Goal: Navigation & Orientation: Find specific page/section

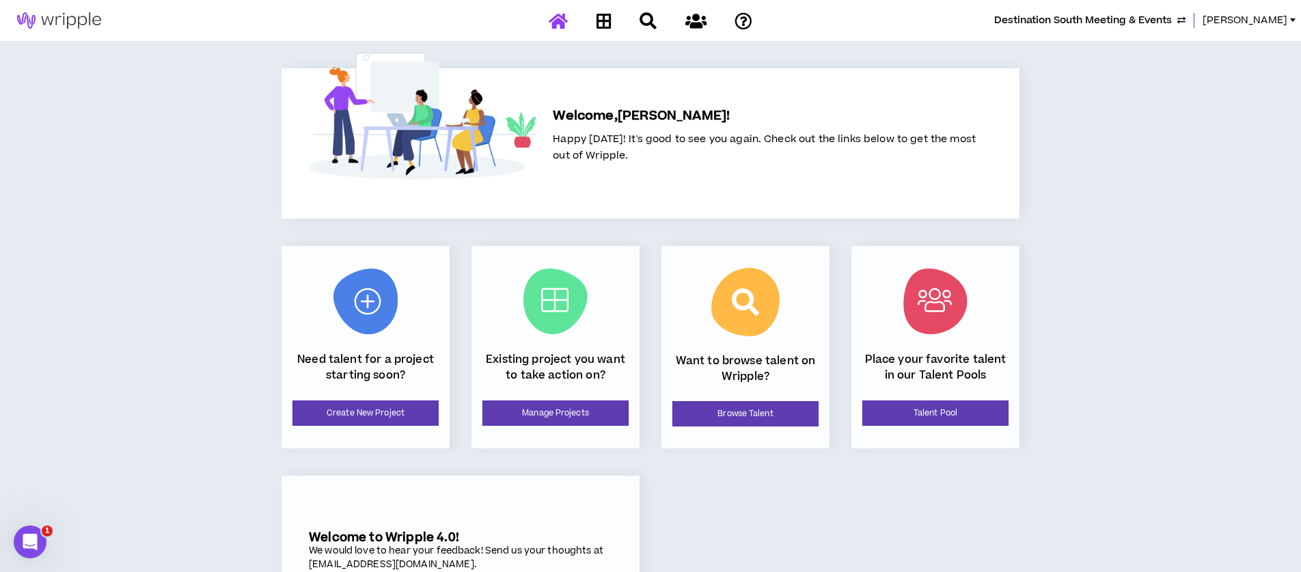
click at [1095, 91] on div "Destination South Meeting & Events Angie Welcome, Angie ! Happy Tuesday! It's g…" at bounding box center [650, 326] width 1301 height 653
click at [1273, 20] on span "[PERSON_NAME]" at bounding box center [1245, 20] width 85 height 15
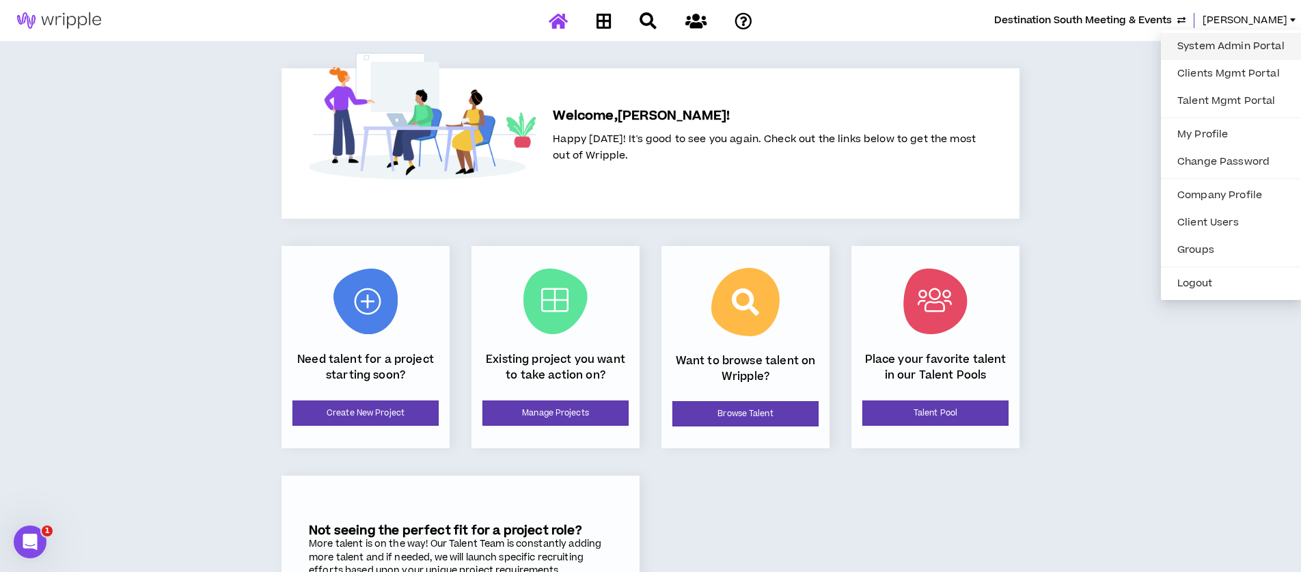
click at [1225, 46] on link "System Admin Portal" at bounding box center [1231, 46] width 124 height 21
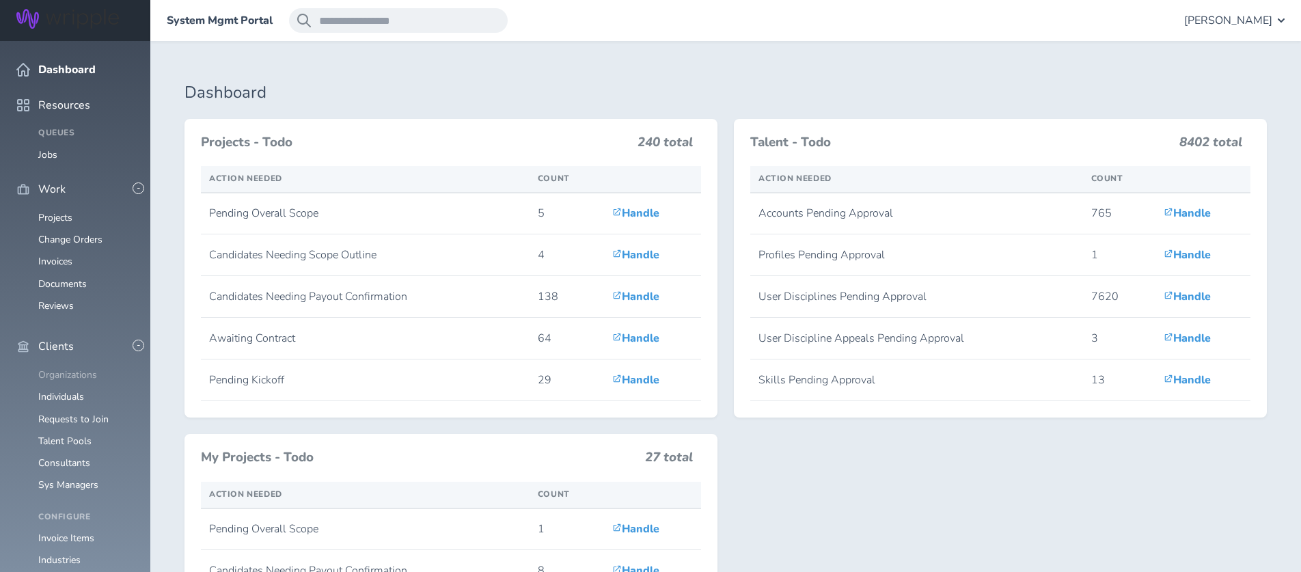
click at [71, 368] on link "Organizations" at bounding box center [67, 374] width 59 height 13
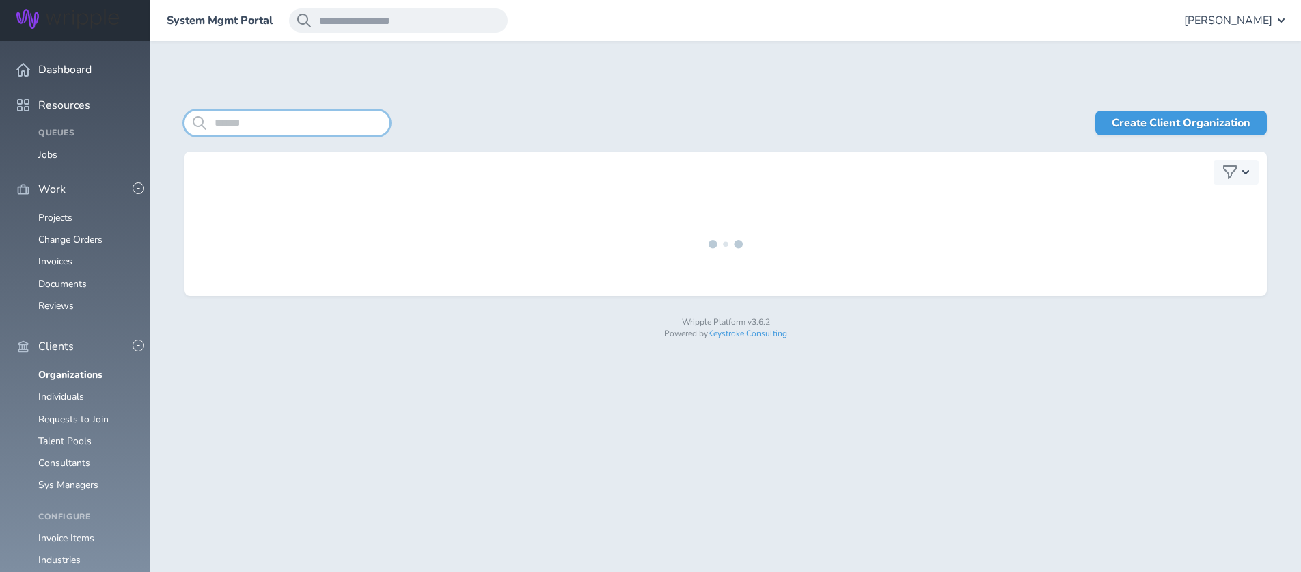
click at [295, 128] on input "search" at bounding box center [287, 123] width 205 height 25
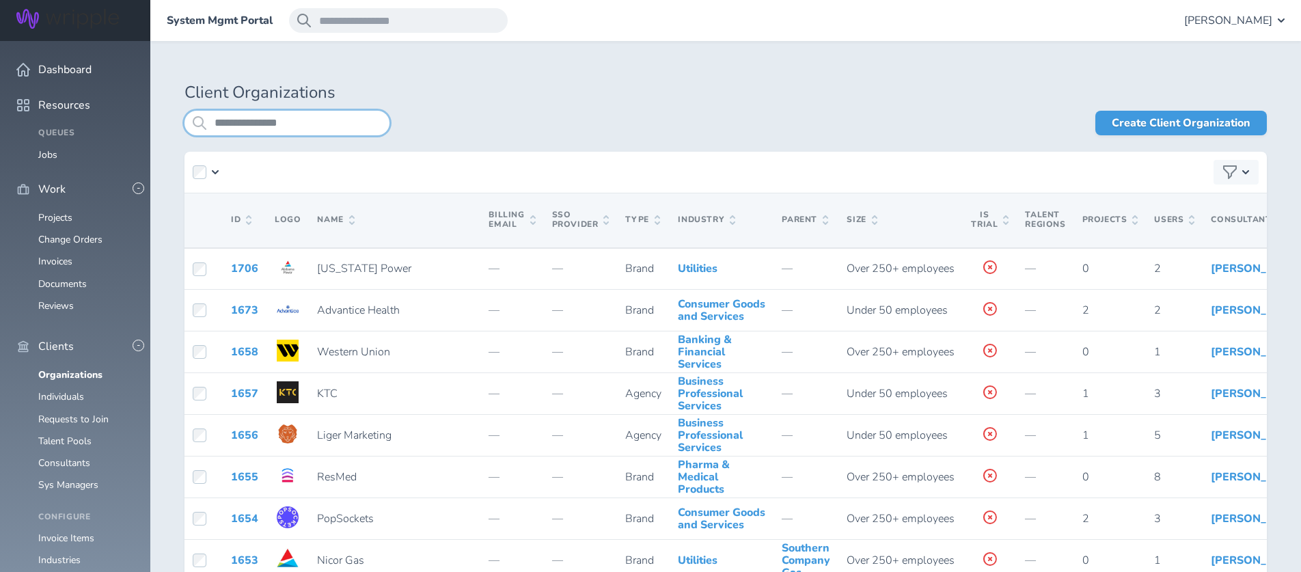
type input "**********"
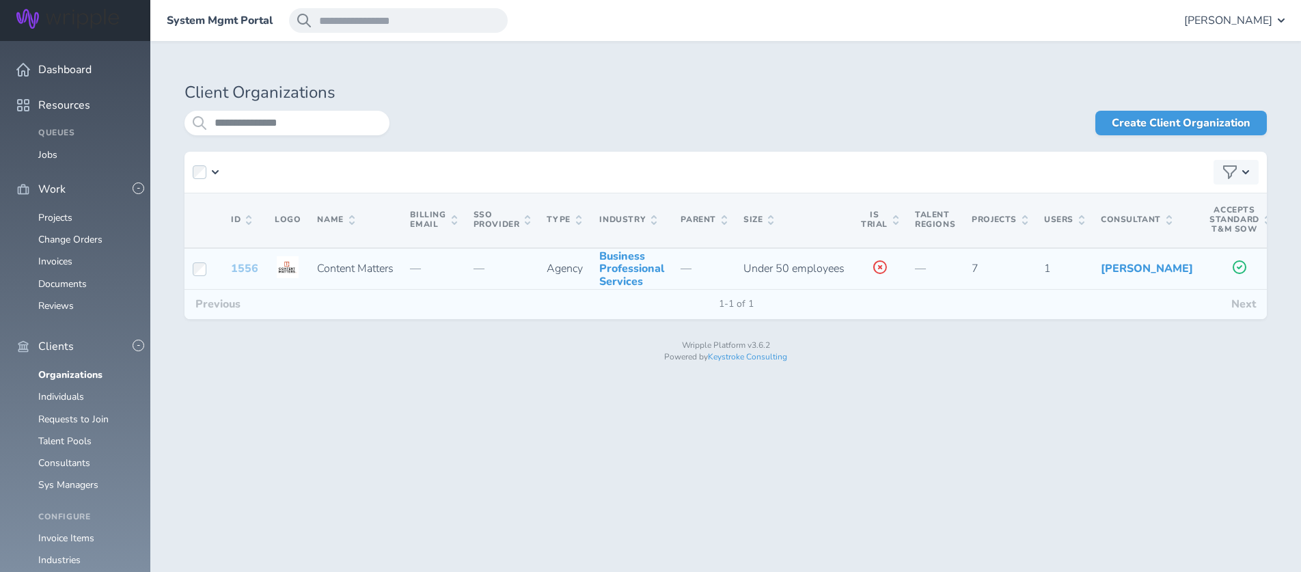
click at [246, 276] on link "1556" at bounding box center [244, 268] width 27 height 15
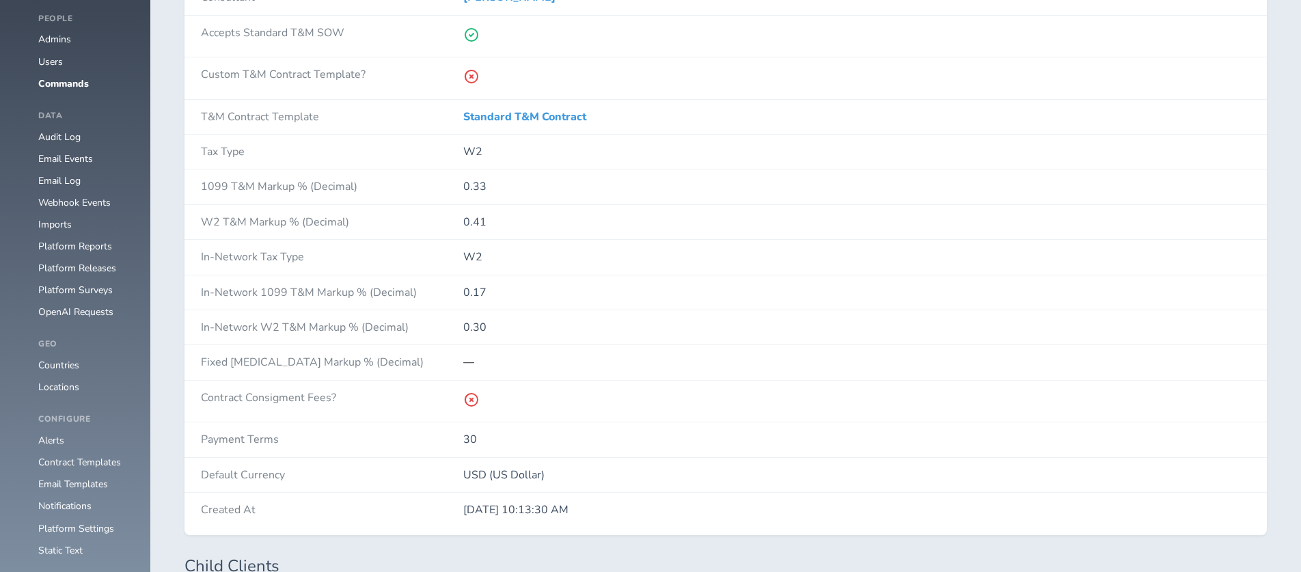
scroll to position [1257, 0]
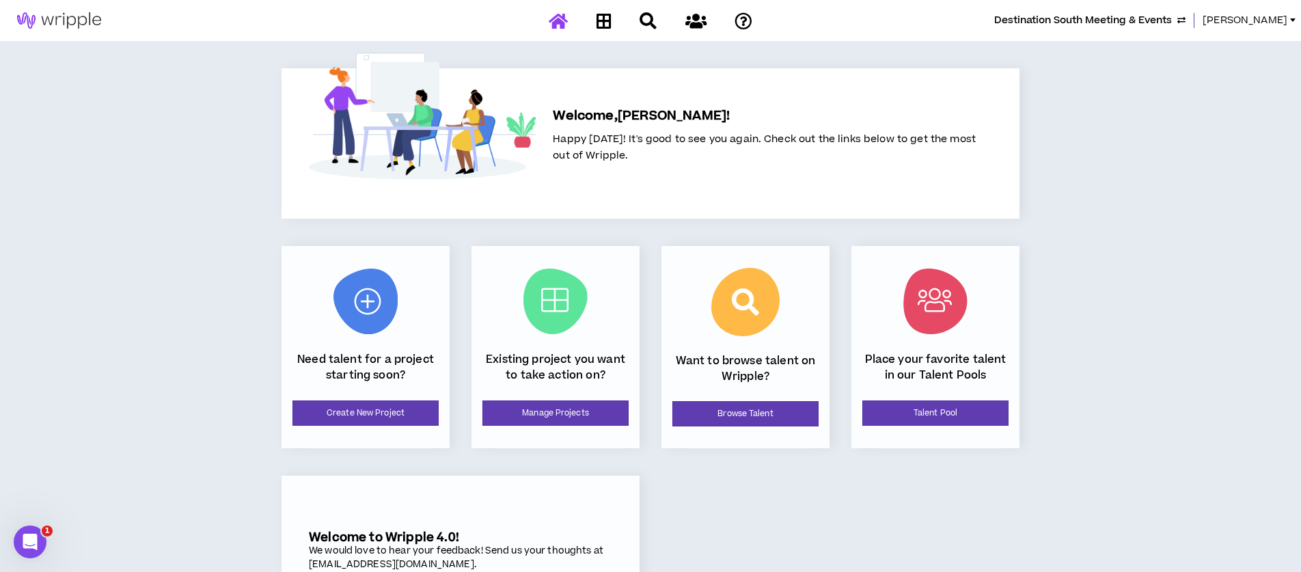
click at [1278, 19] on span "[PERSON_NAME]" at bounding box center [1245, 20] width 85 height 15
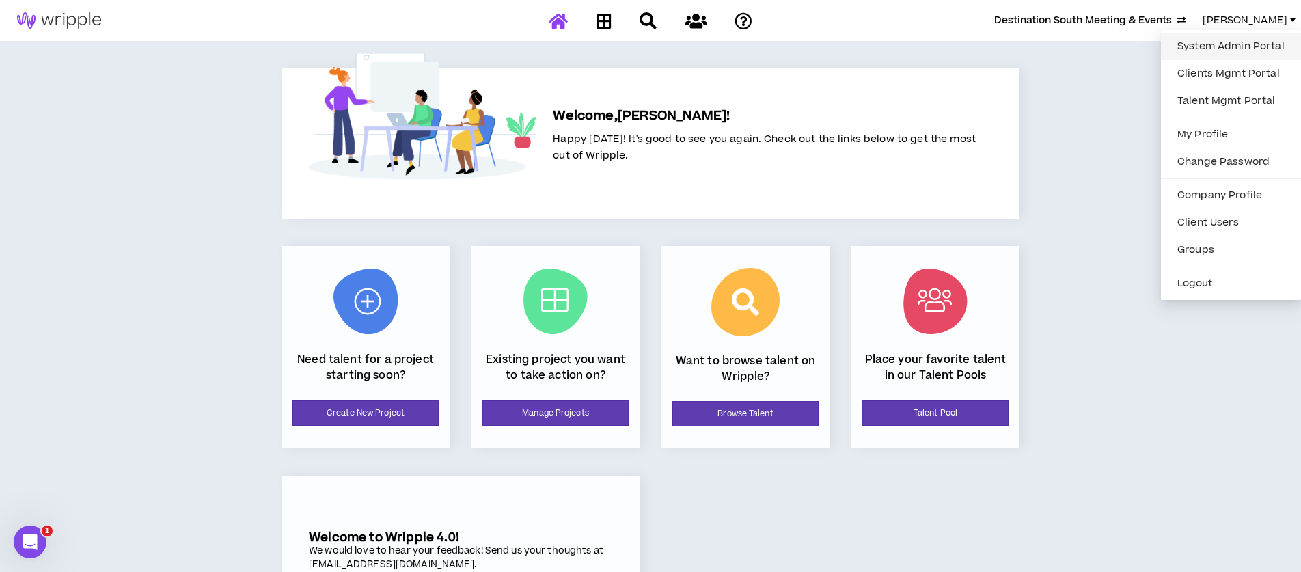
click at [1212, 43] on link "System Admin Portal" at bounding box center [1231, 46] width 124 height 21
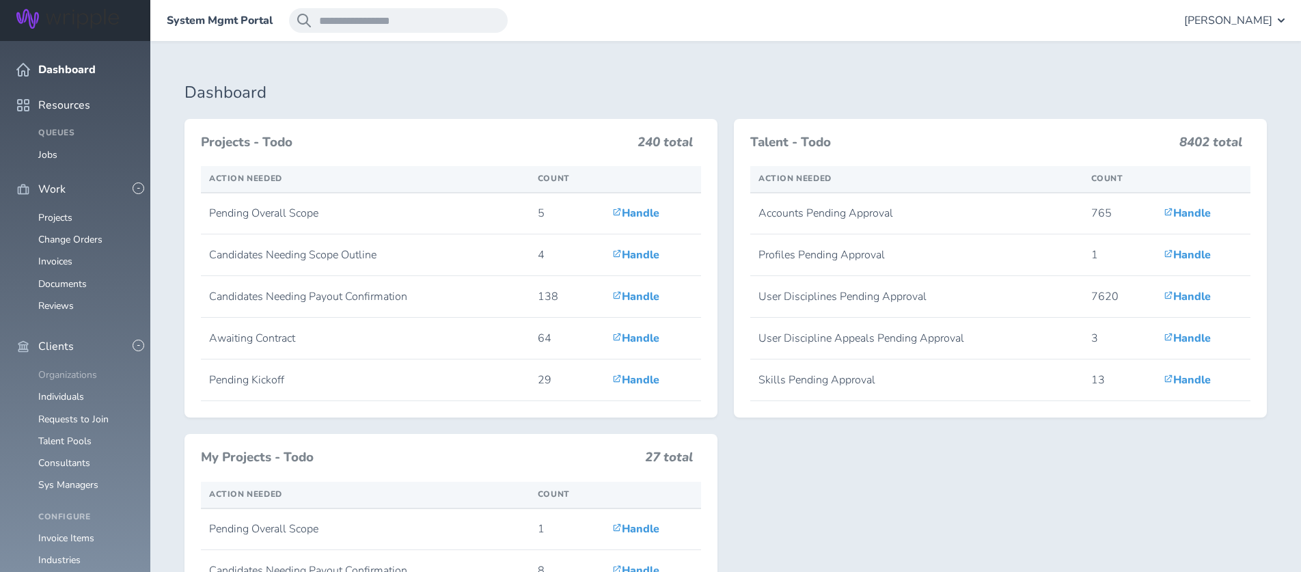
click at [57, 368] on link "Organizations" at bounding box center [67, 374] width 59 height 13
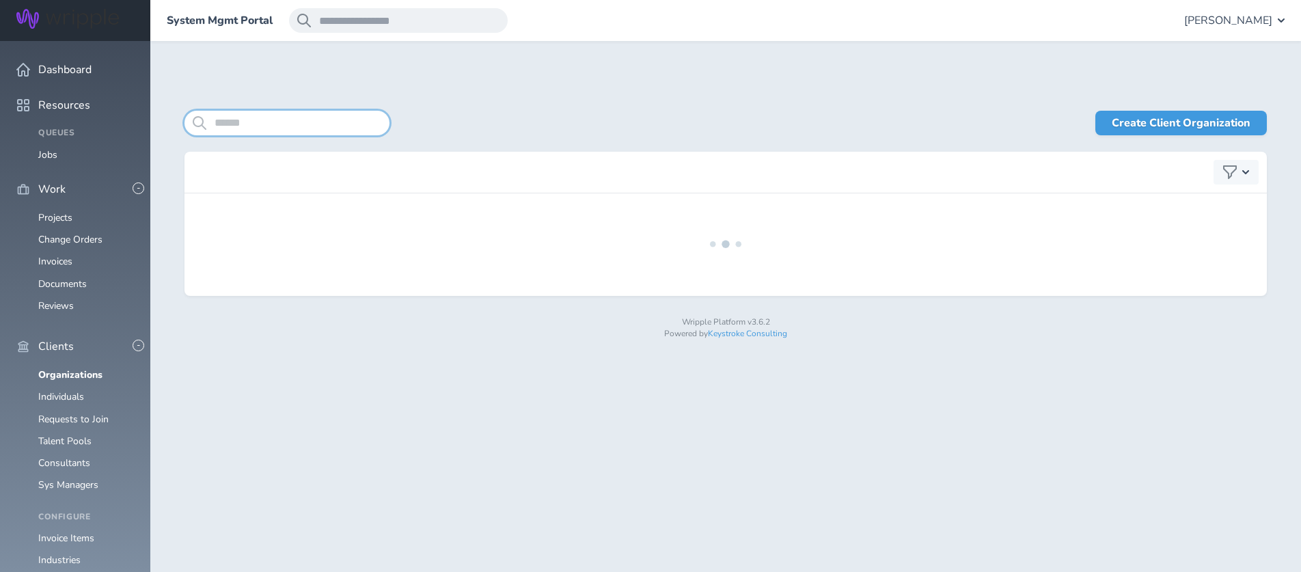
click at [324, 121] on input "search" at bounding box center [287, 123] width 205 height 25
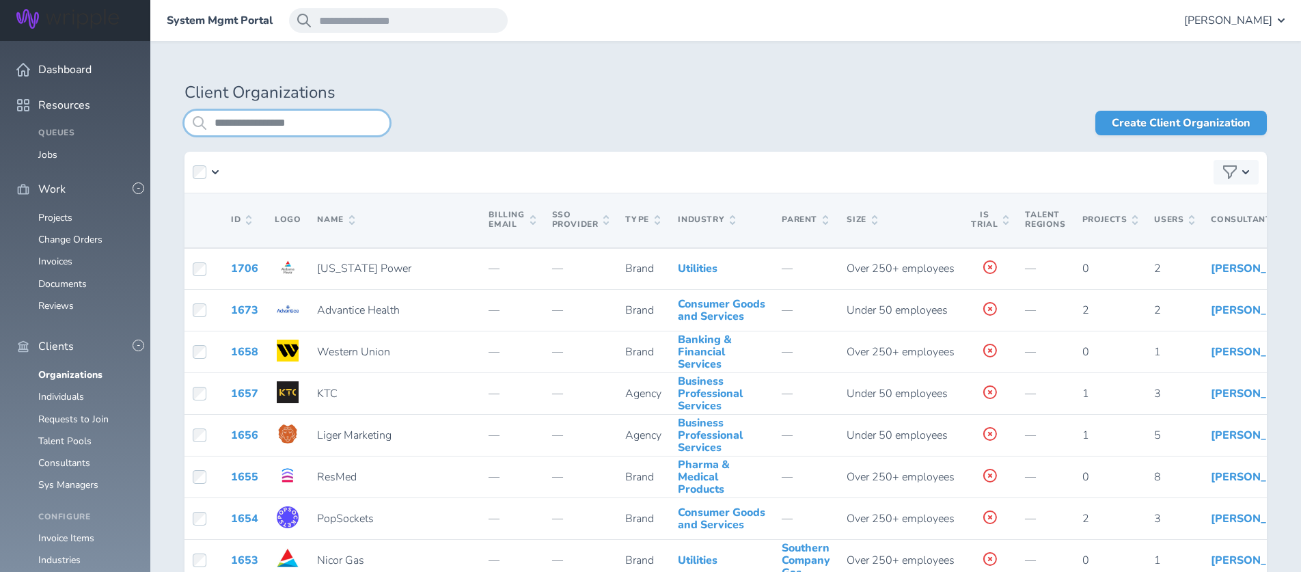
type input "**********"
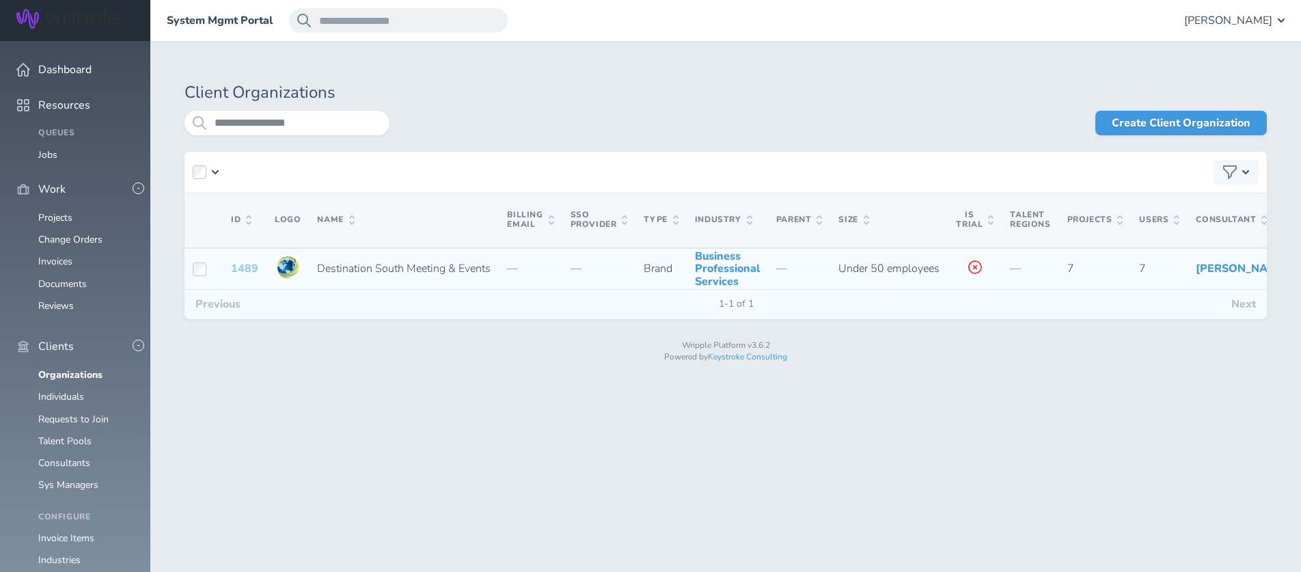
click at [247, 275] on link "1489" at bounding box center [244, 268] width 27 height 15
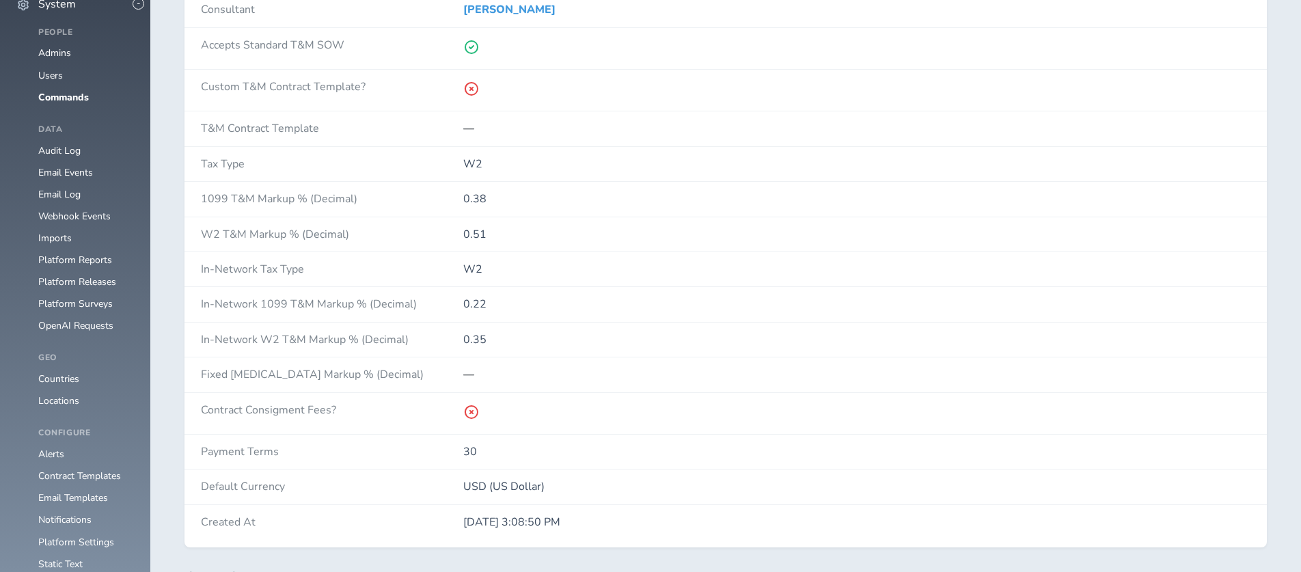
scroll to position [1241, 0]
